Goal: Check status: Check status

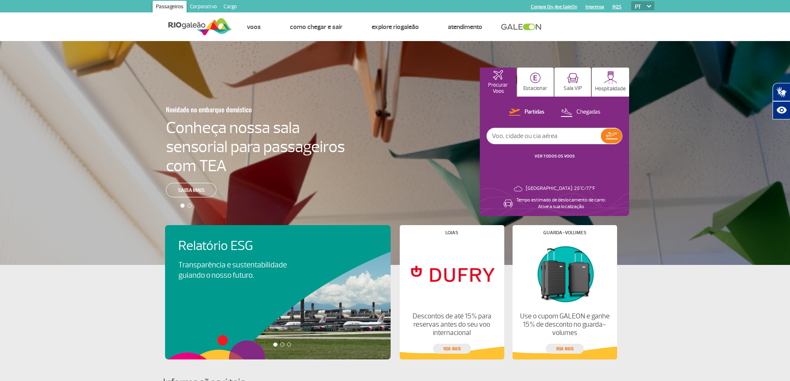
click at [517, 136] on input "text" at bounding box center [544, 136] width 114 height 16
type input "2887"
click at [610, 136] on img at bounding box center [612, 135] width 12 height 7
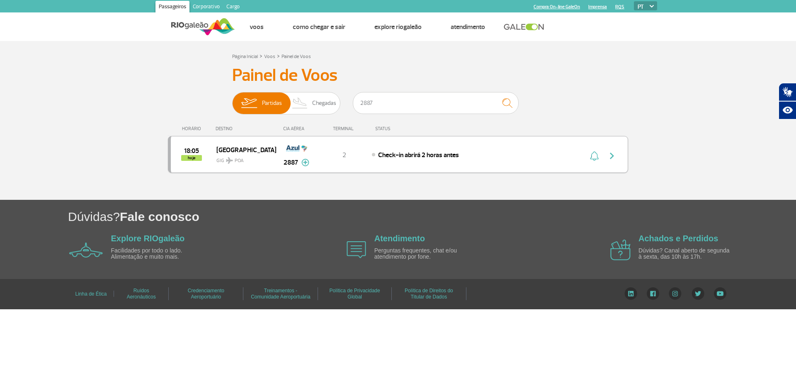
click at [302, 162] on img at bounding box center [306, 162] width 8 height 7
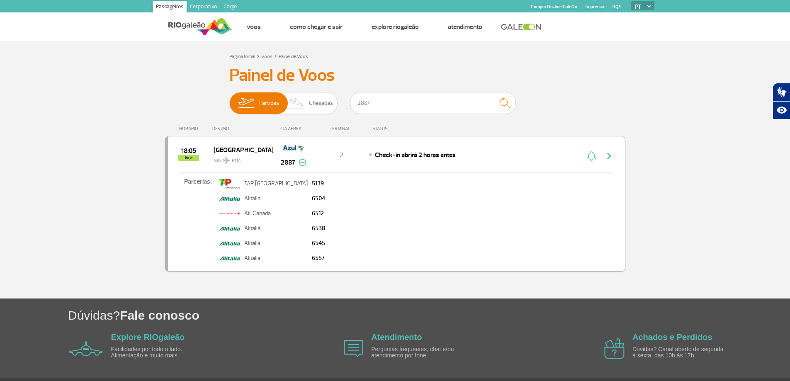
click at [223, 153] on span "GIG POA" at bounding box center [240, 159] width 53 height 12
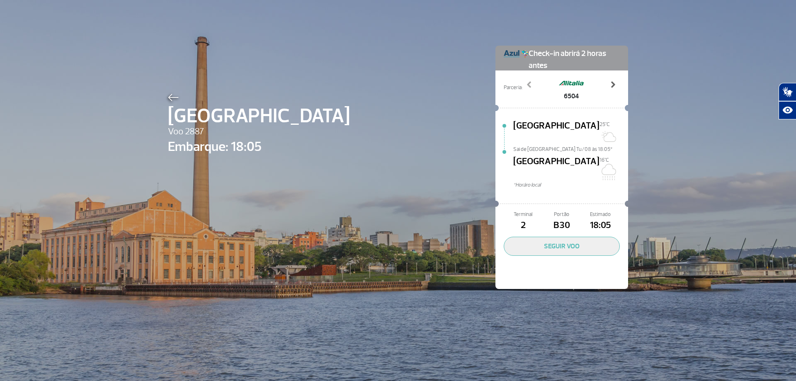
click at [610, 87] on span at bounding box center [613, 84] width 8 height 8
click at [578, 237] on button "SEGUIR VOO" at bounding box center [562, 246] width 116 height 19
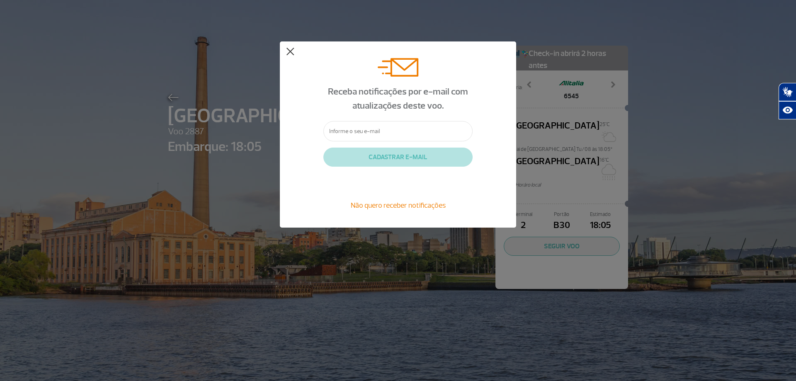
click at [289, 52] on button at bounding box center [290, 52] width 8 height 8
